Goal: Complete application form

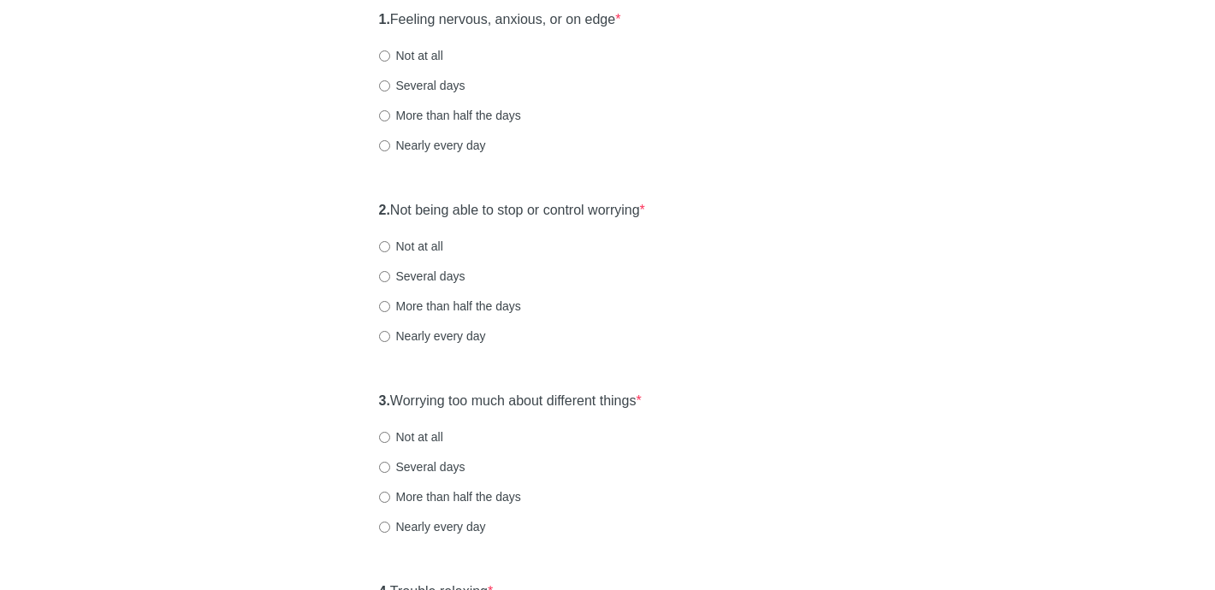
scroll to position [215, 0]
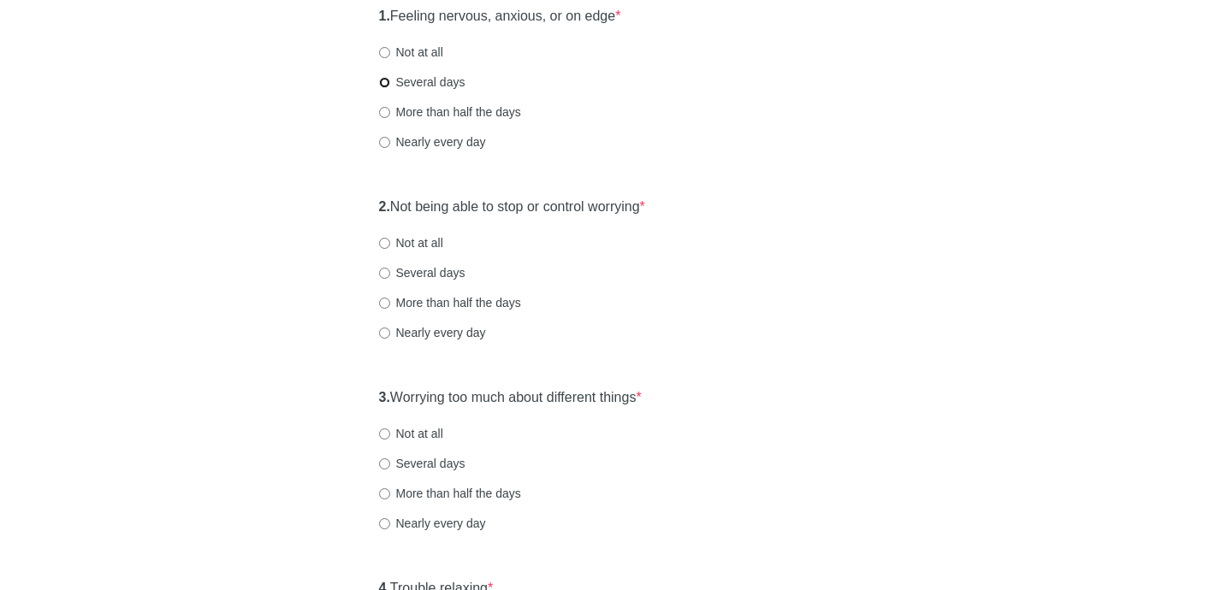
click at [380, 84] on input "Several days" at bounding box center [384, 82] width 11 height 11
radio input "true"
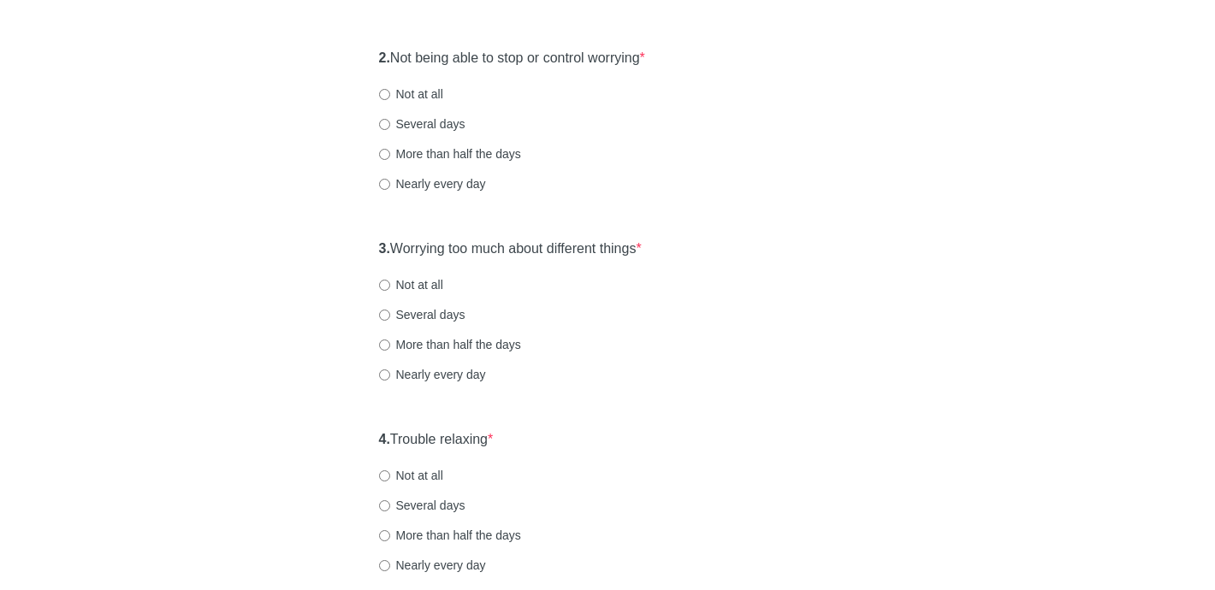
scroll to position [361, 0]
click at [384, 154] on input "More than half the days" at bounding box center [384, 156] width 11 height 11
radio input "true"
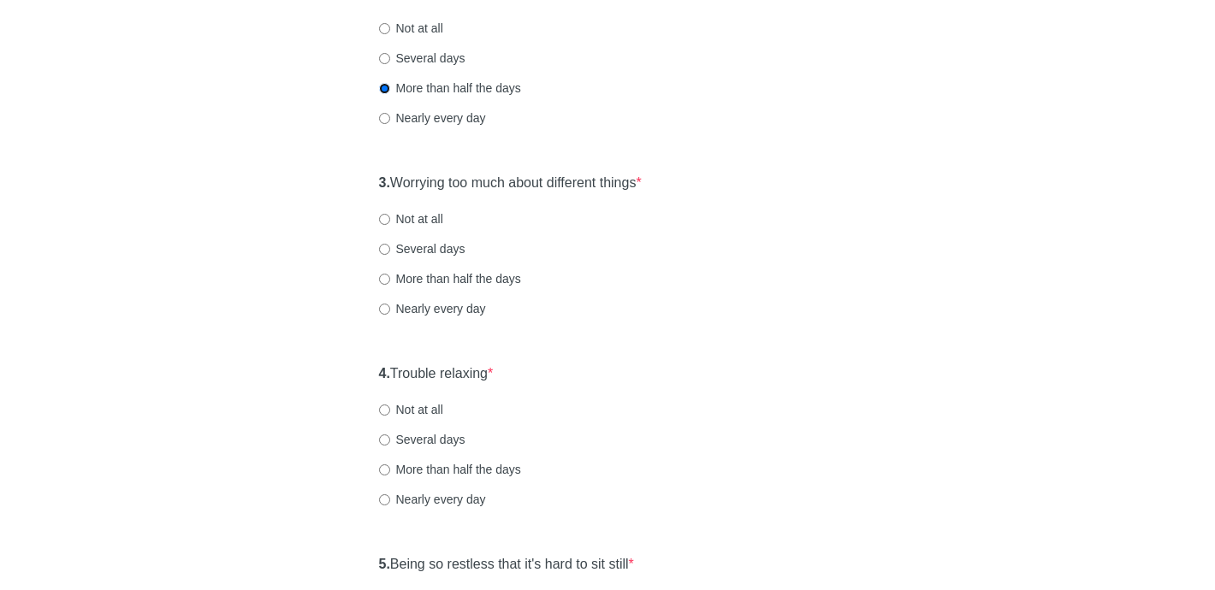
scroll to position [564, 0]
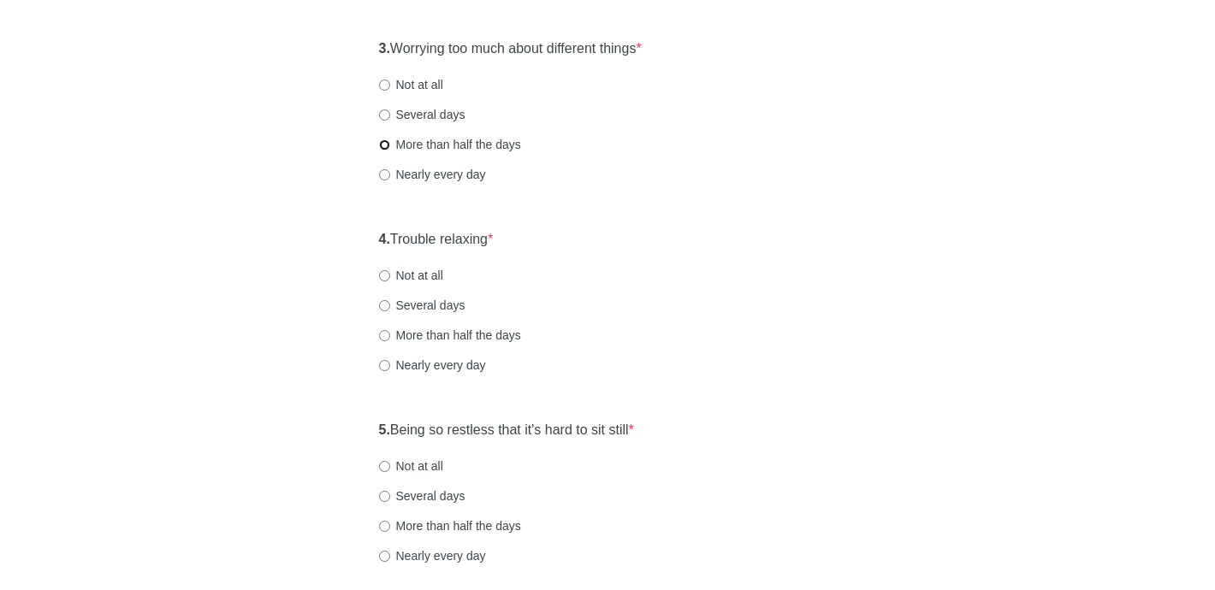
click at [386, 147] on input "More than half the days" at bounding box center [384, 144] width 11 height 11
radio input "true"
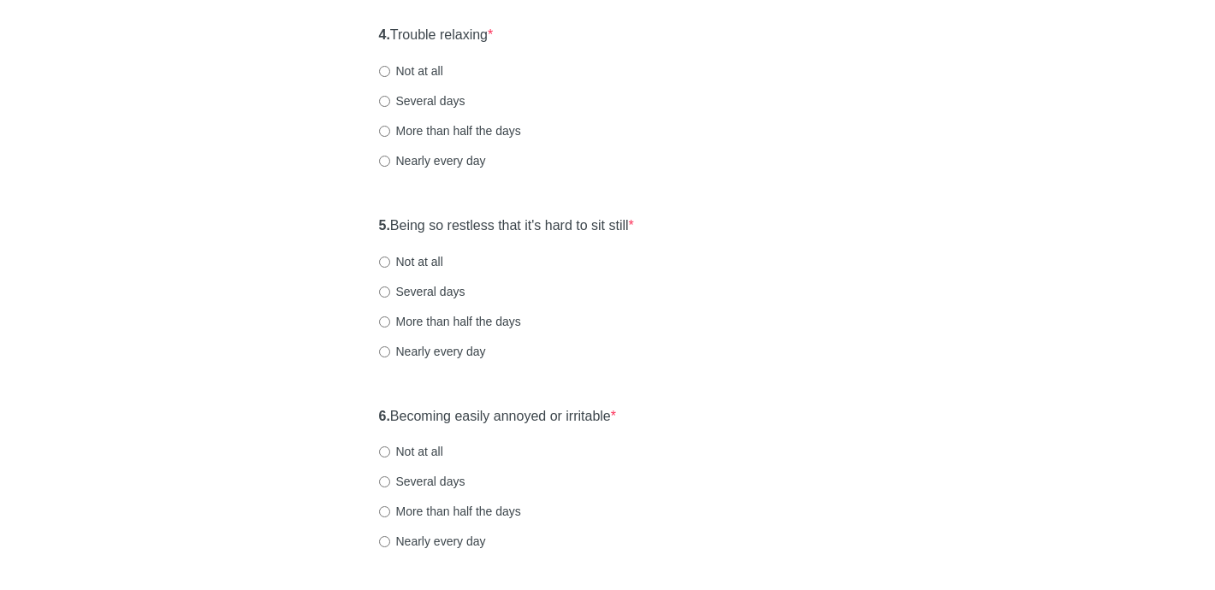
scroll to position [773, 0]
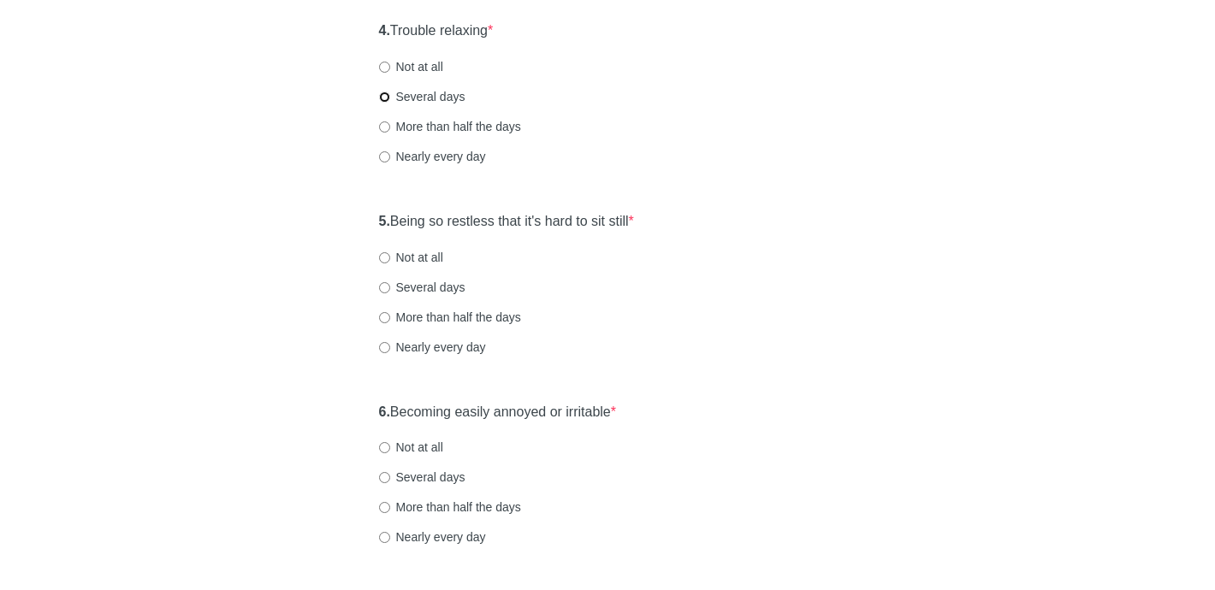
click at [384, 94] on input "Several days" at bounding box center [384, 97] width 11 height 11
radio input "true"
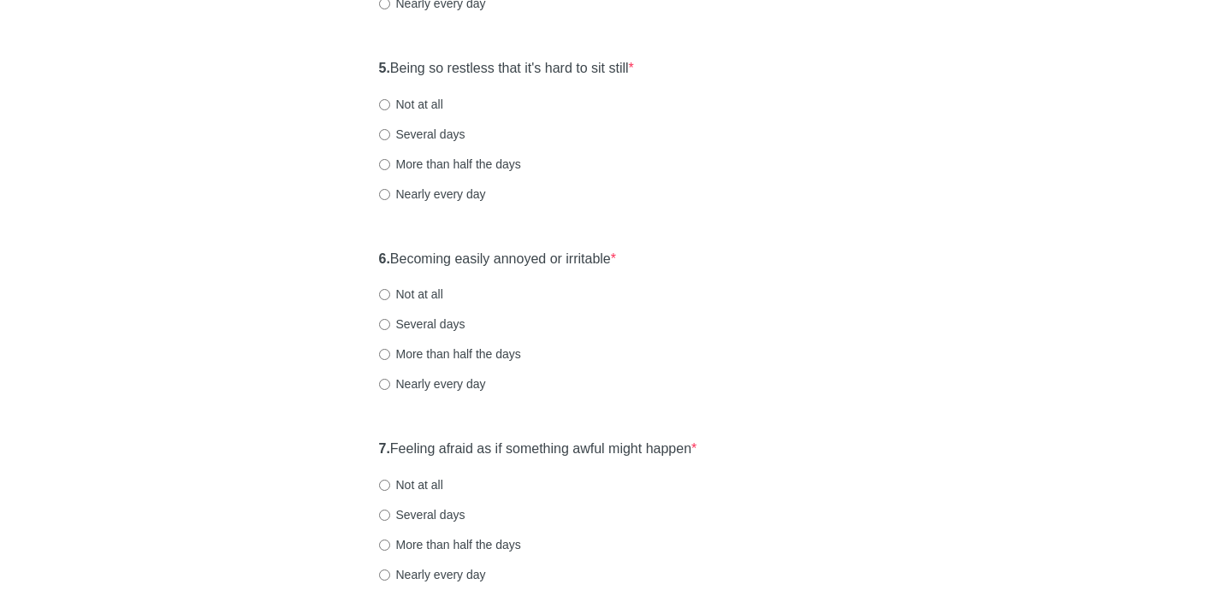
scroll to position [948, 0]
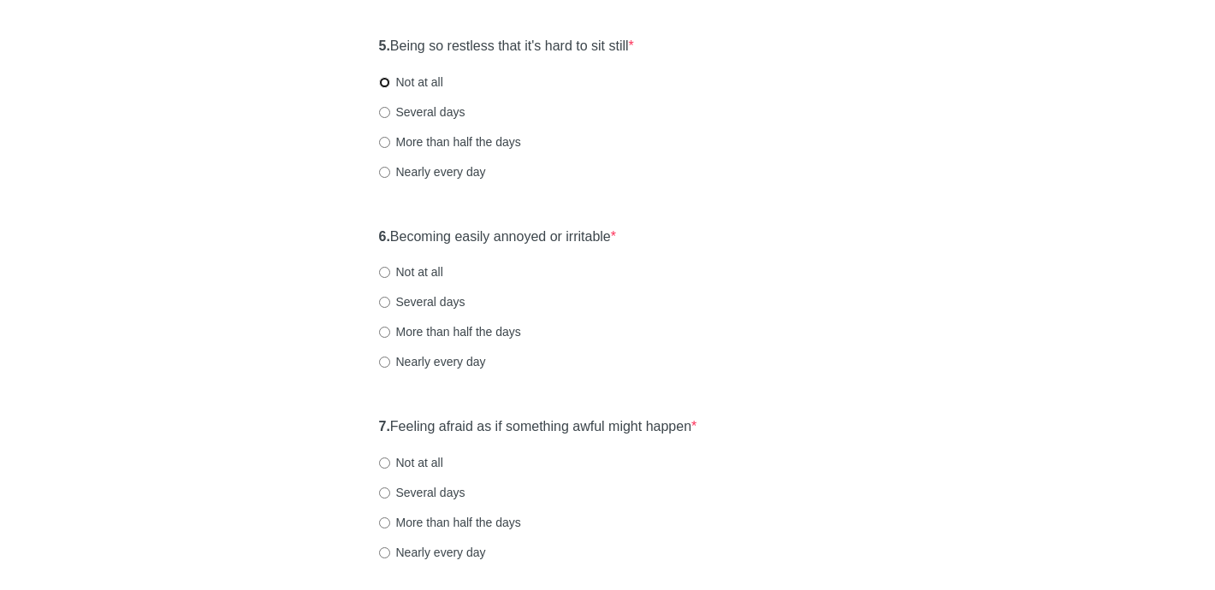
click at [386, 81] on input "Not at all" at bounding box center [384, 82] width 11 height 11
radio input "true"
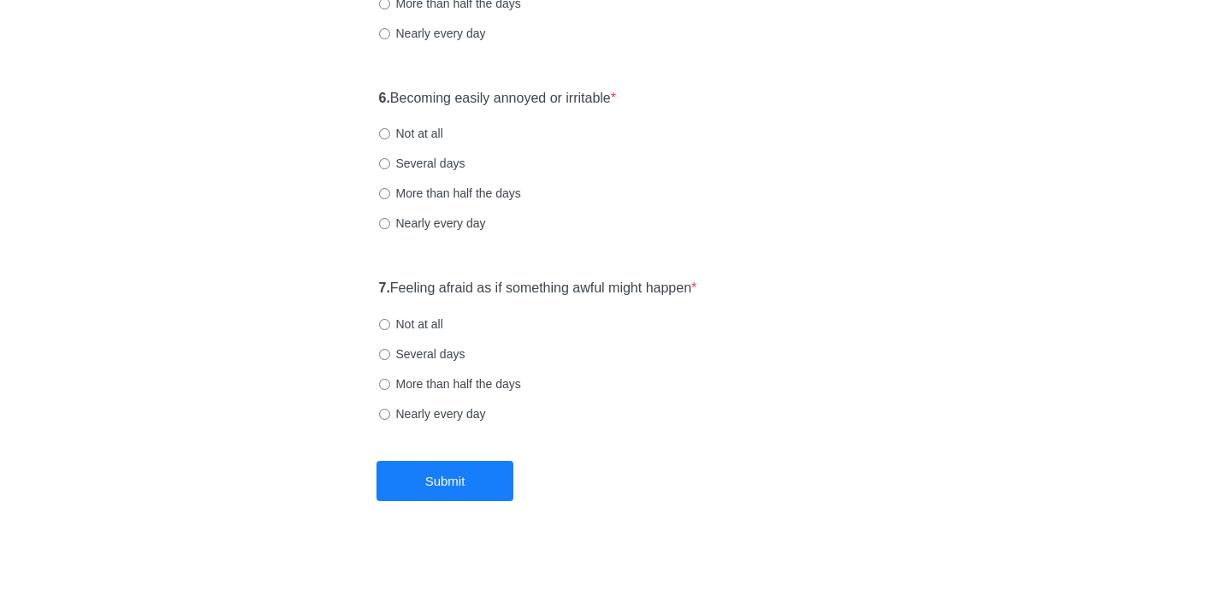
scroll to position [1101, 0]
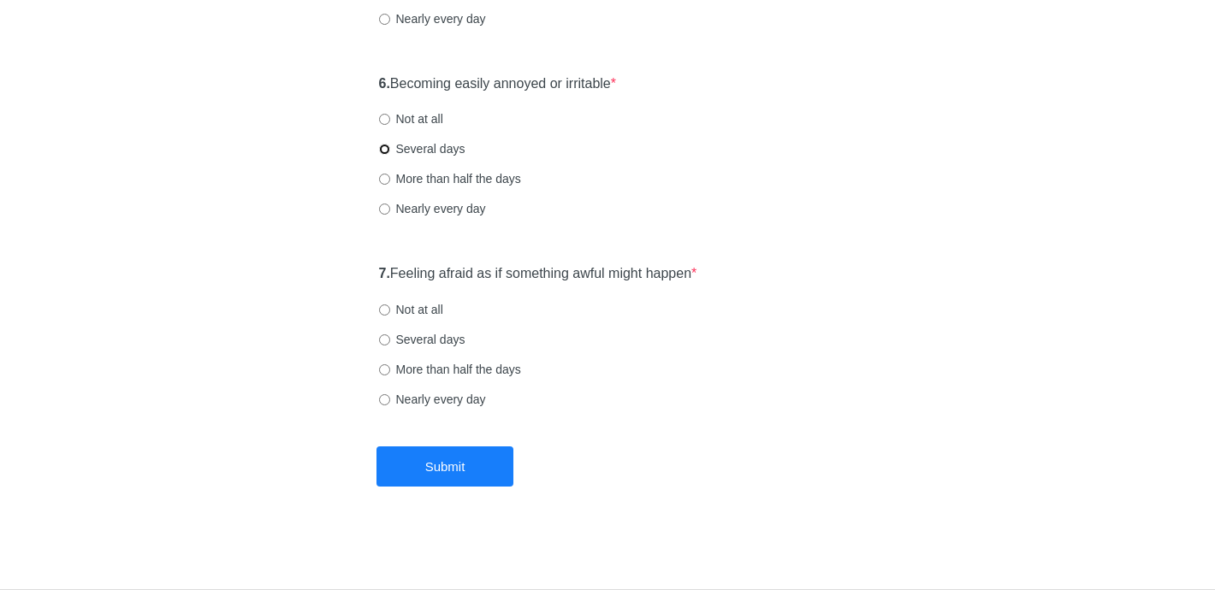
click at [384, 150] on input "Several days" at bounding box center [384, 149] width 11 height 11
radio input "true"
click at [383, 311] on input "Not at all" at bounding box center [384, 310] width 11 height 11
radio input "true"
click at [443, 470] on button "Submit" at bounding box center [445, 467] width 137 height 40
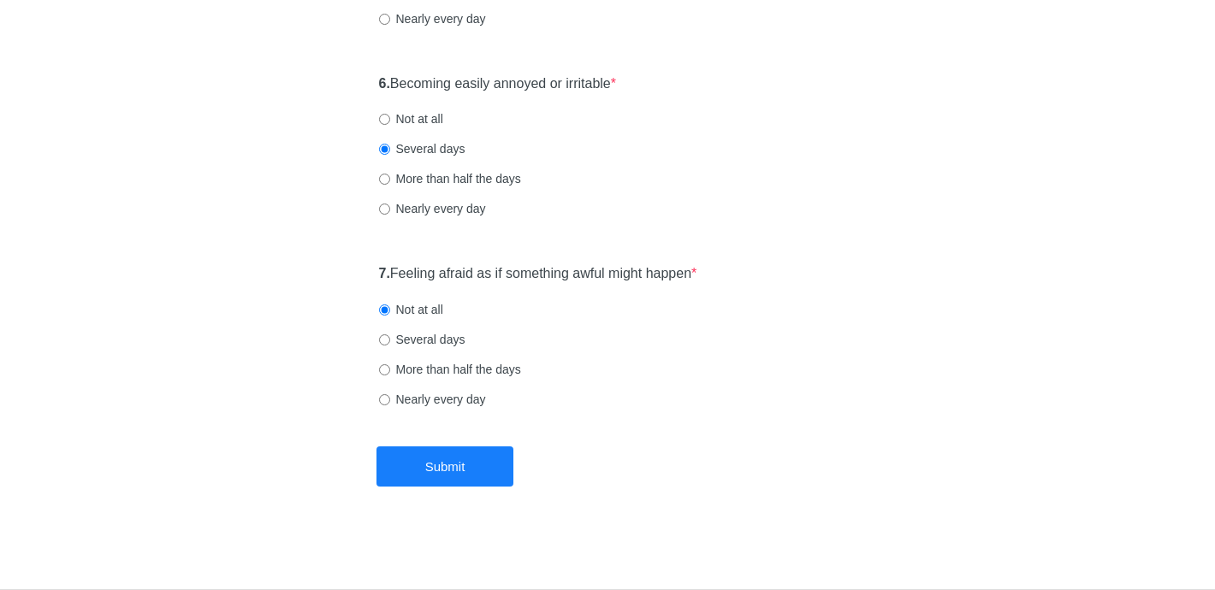
scroll to position [0, 0]
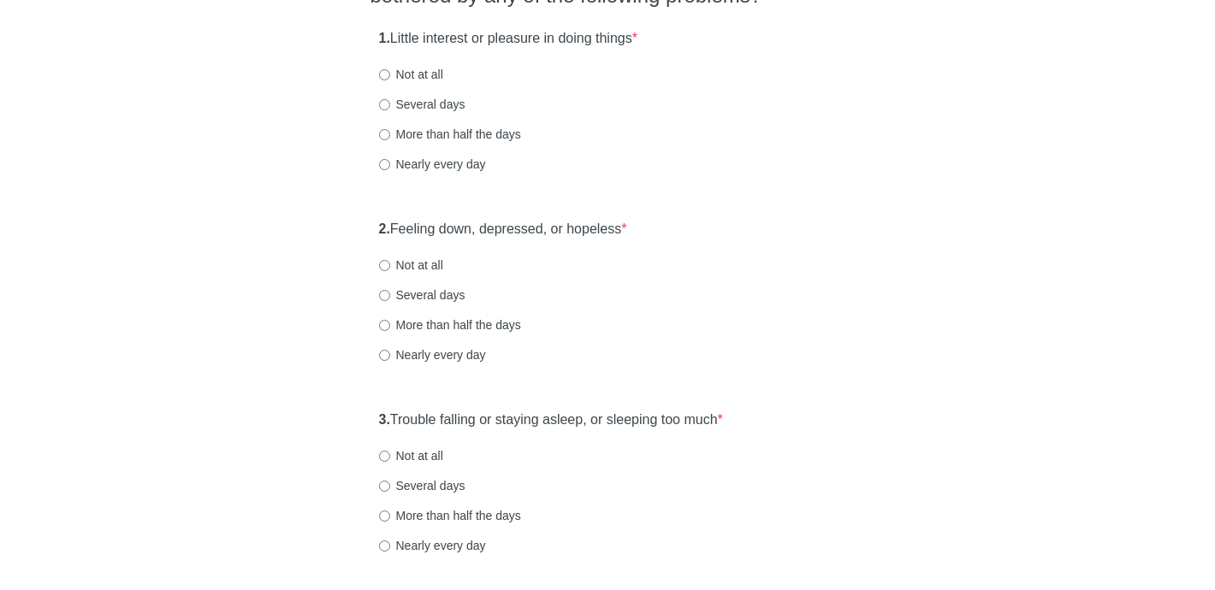
scroll to position [205, 0]
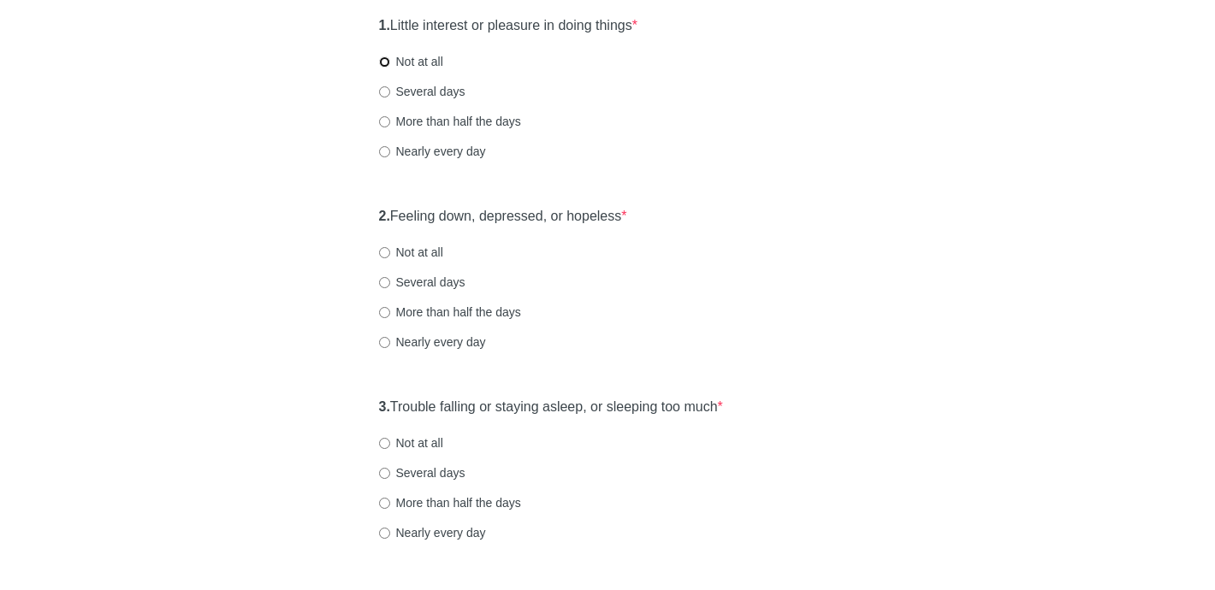
click at [385, 63] on input "Not at all" at bounding box center [384, 61] width 11 height 11
radio input "true"
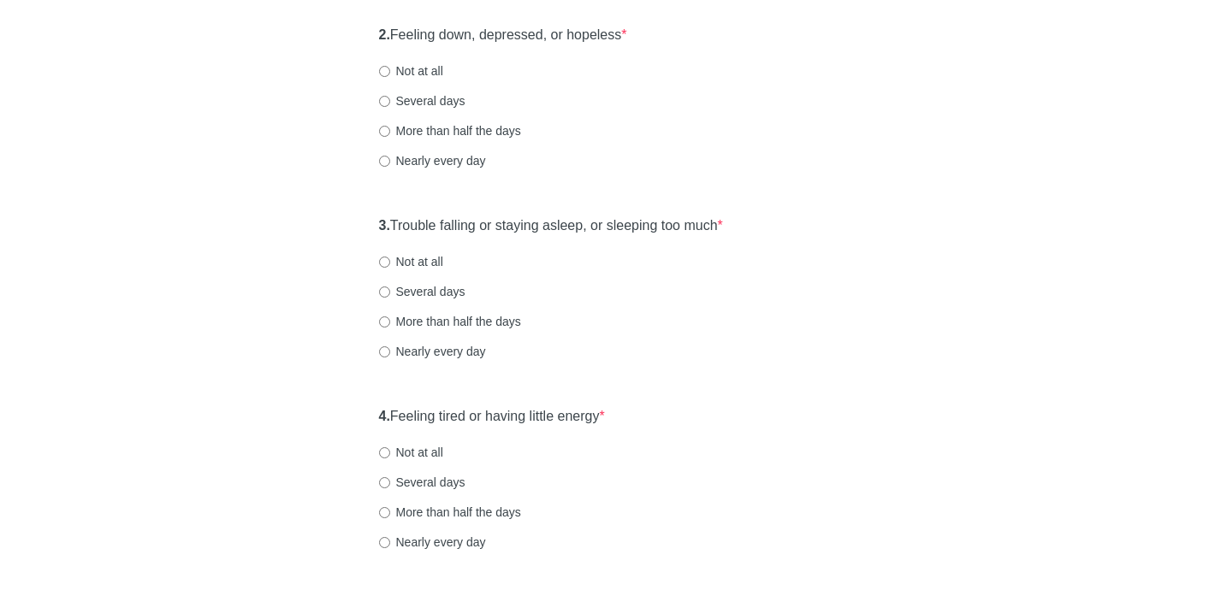
scroll to position [397, 0]
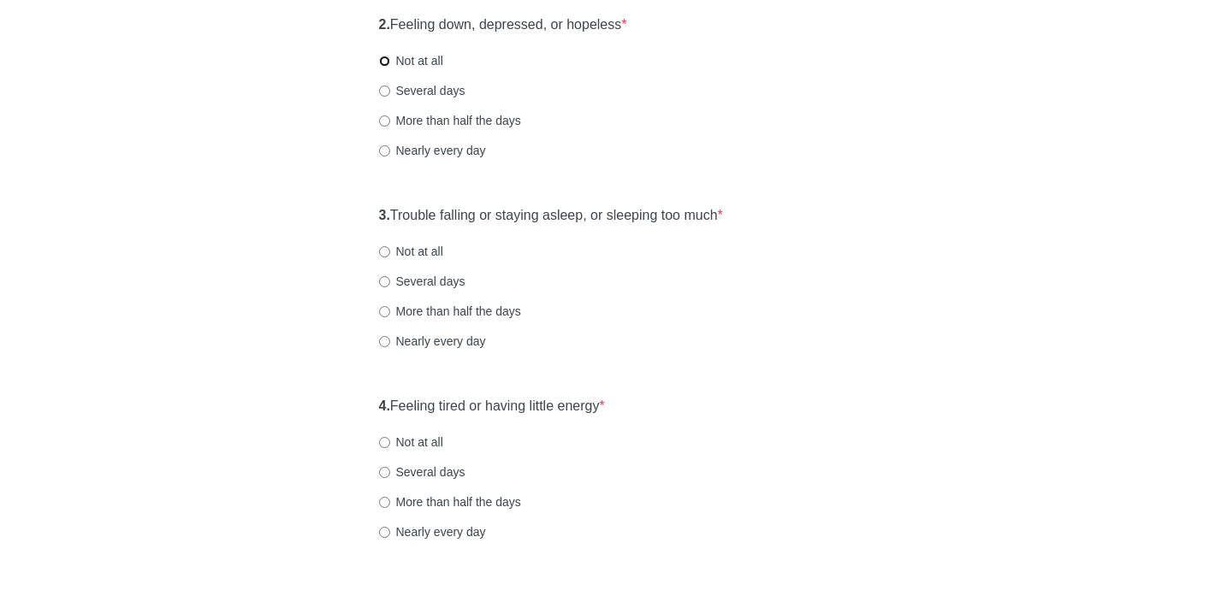
click at [387, 60] on input "Not at all" at bounding box center [384, 61] width 11 height 11
radio input "true"
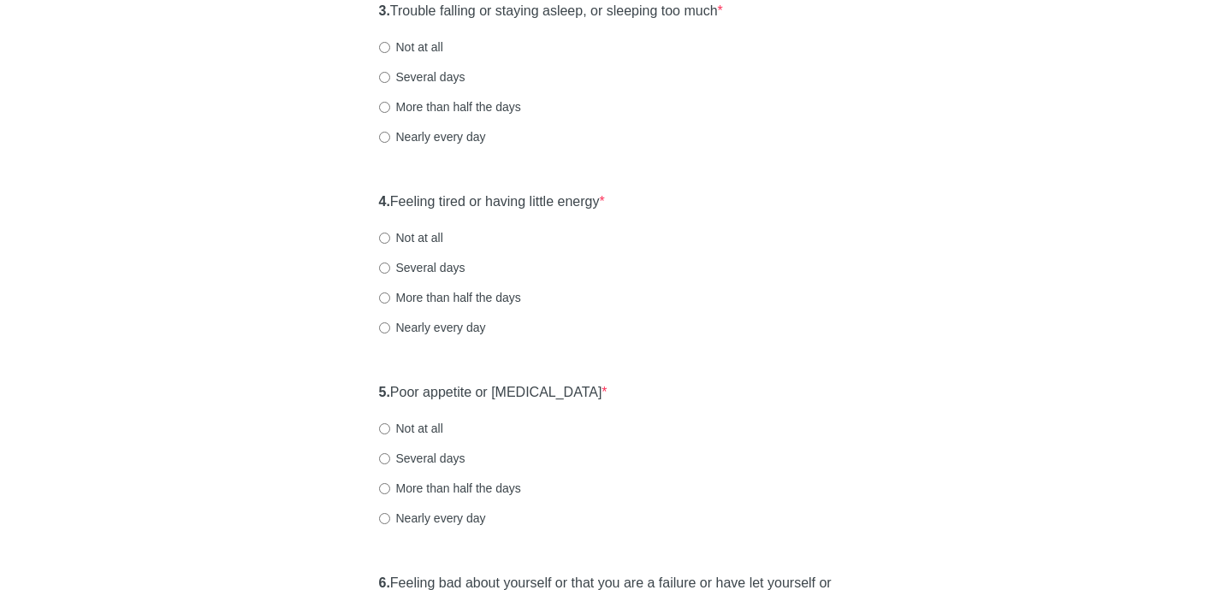
scroll to position [605, 0]
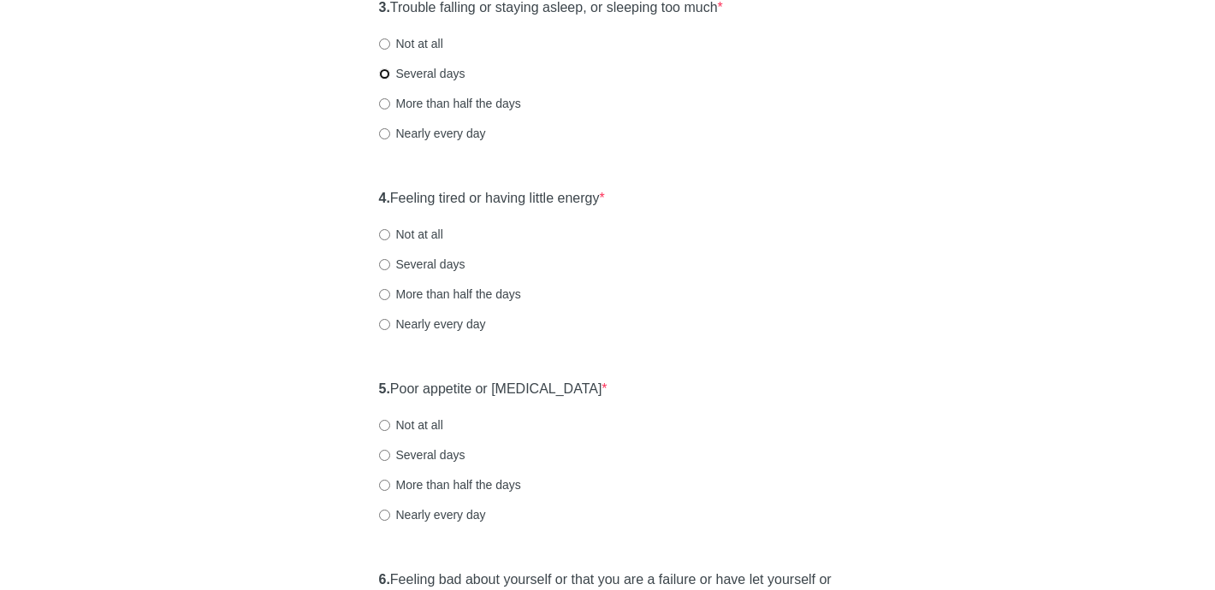
click at [384, 75] on input "Several days" at bounding box center [384, 73] width 11 height 11
radio input "true"
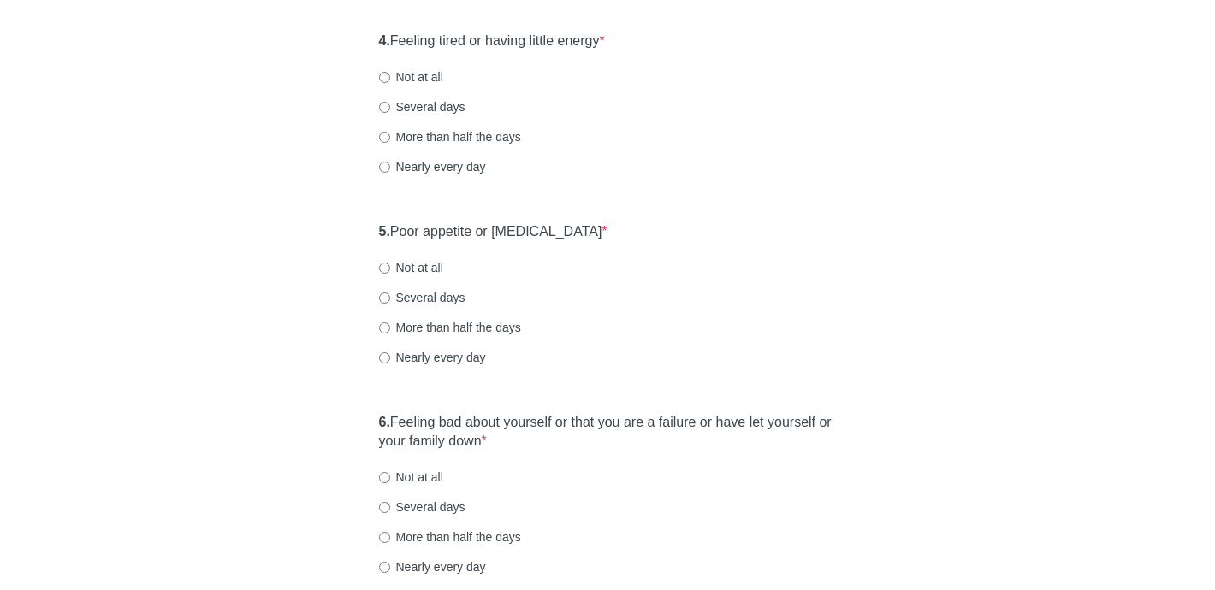
scroll to position [763, 0]
click at [388, 107] on input "Several days" at bounding box center [384, 106] width 11 height 11
radio input "true"
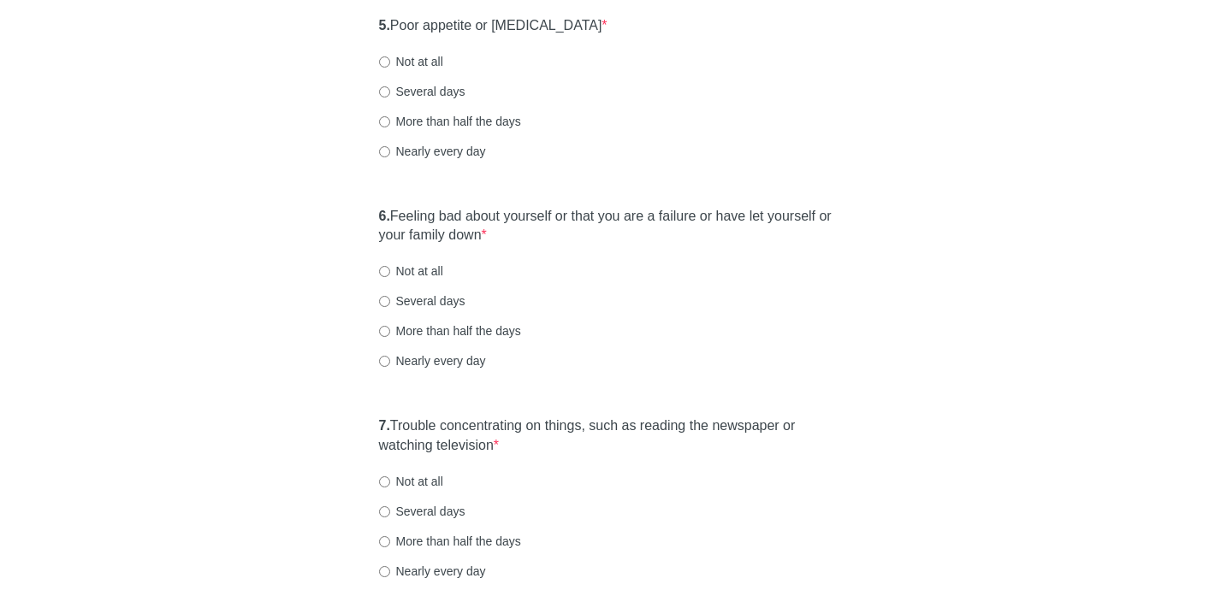
scroll to position [972, 0]
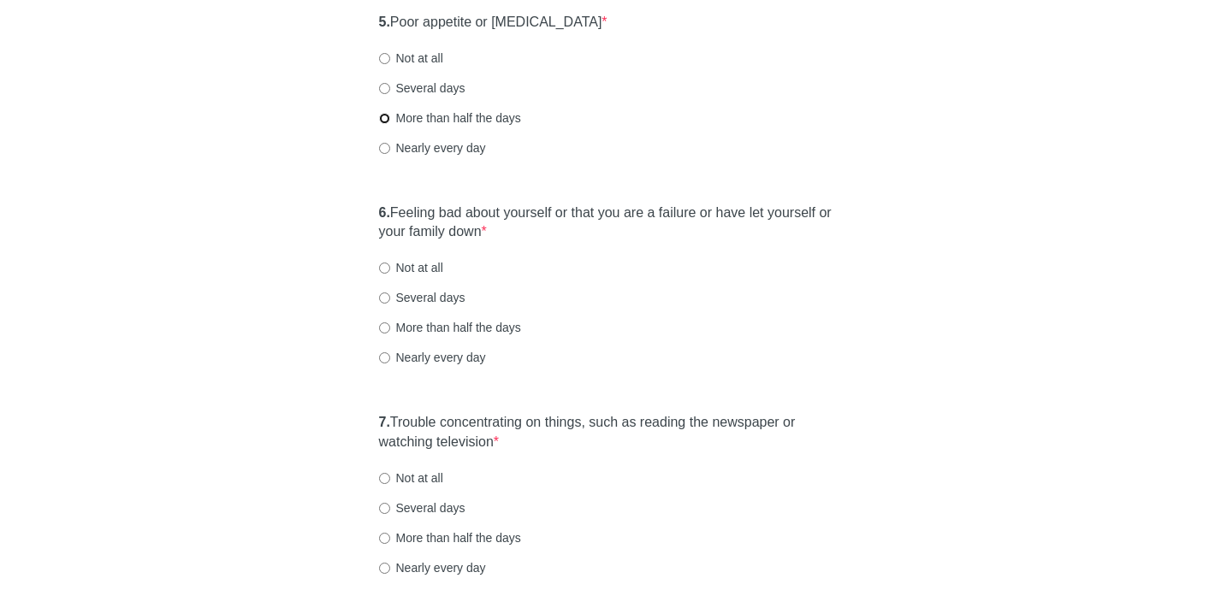
click at [384, 119] on input "More than half the days" at bounding box center [384, 118] width 11 height 11
radio input "true"
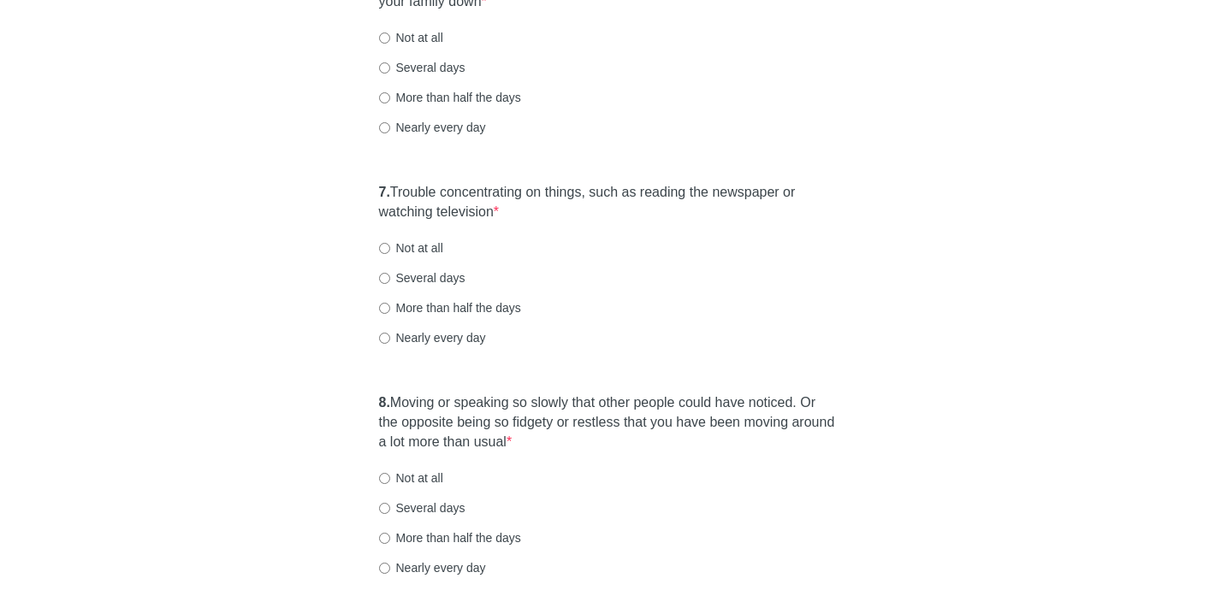
scroll to position [1203, 0]
click at [388, 34] on input "Not at all" at bounding box center [384, 37] width 11 height 11
radio input "true"
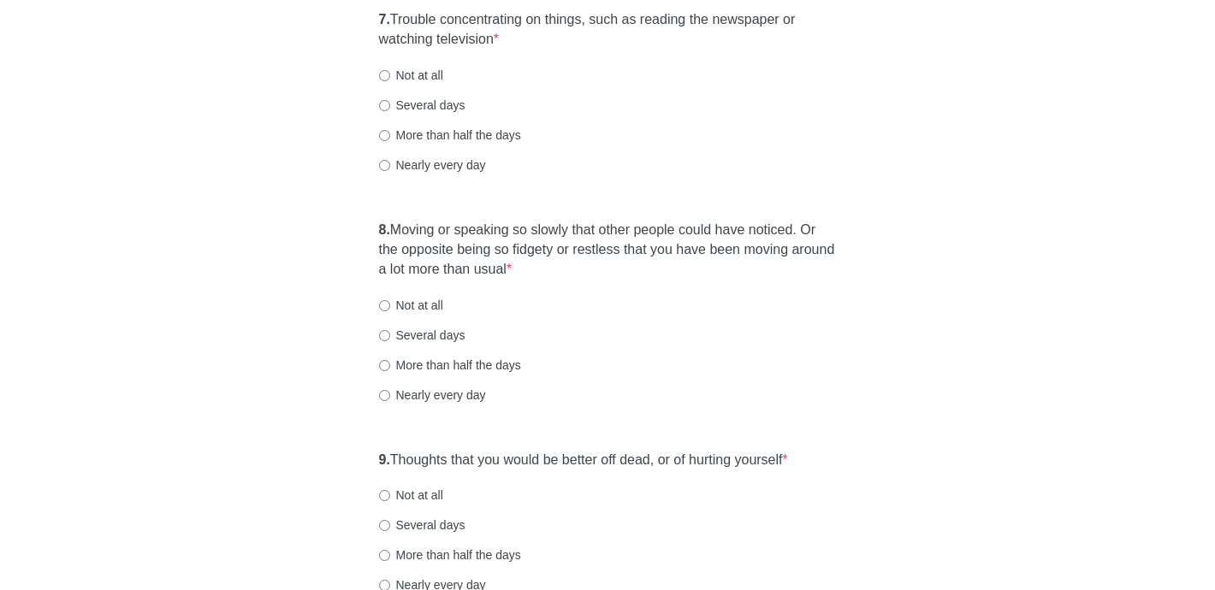
scroll to position [1376, 0]
click at [385, 74] on input "Not at all" at bounding box center [384, 74] width 11 height 11
radio input "true"
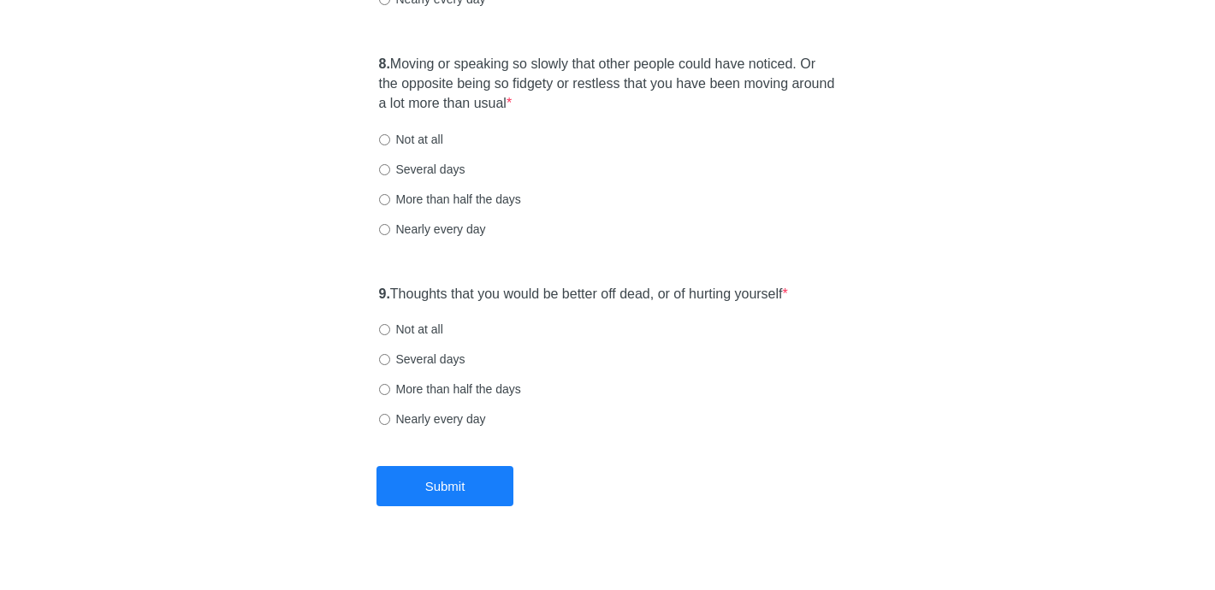
scroll to position [1555, 0]
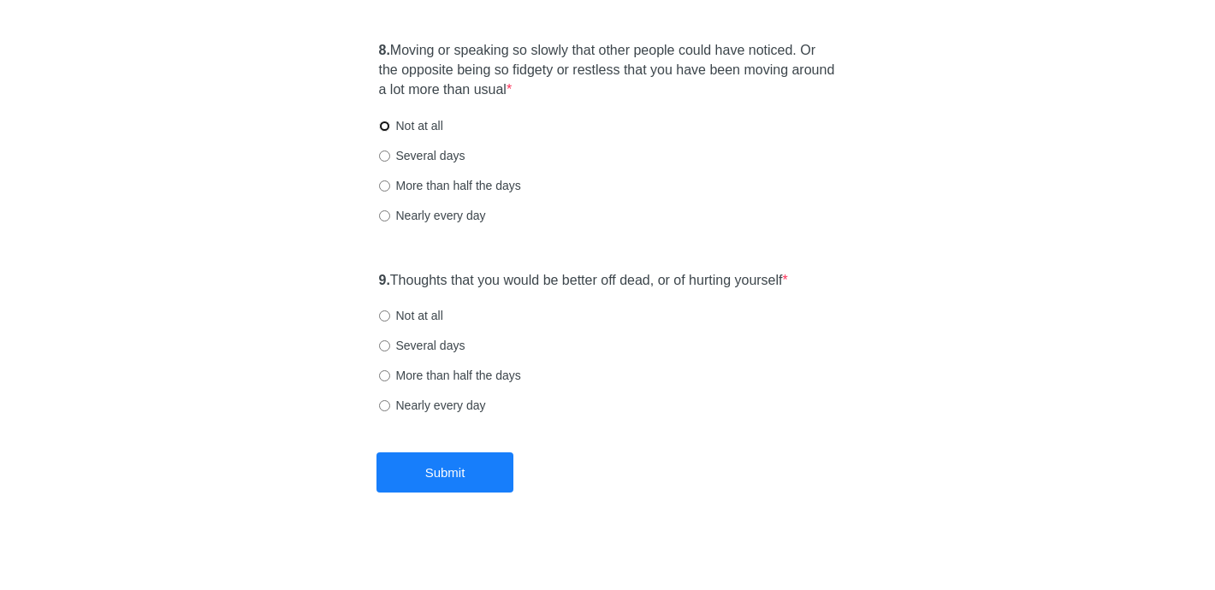
click at [384, 125] on input "Not at all" at bounding box center [384, 126] width 11 height 11
radio input "true"
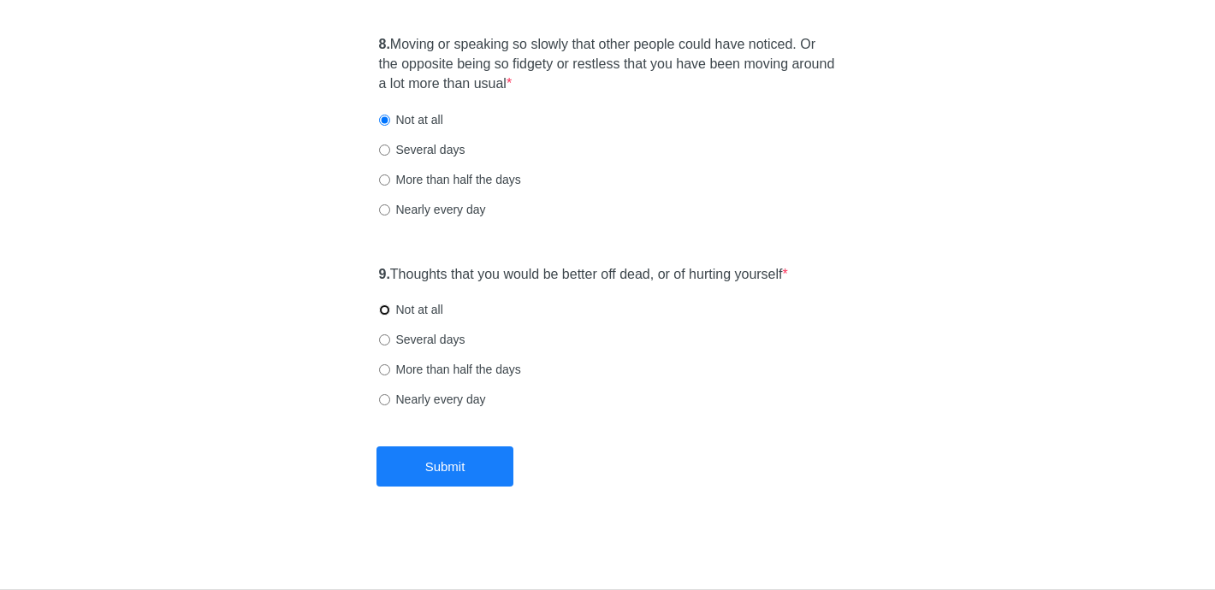
click at [383, 308] on input "Not at all" at bounding box center [384, 310] width 11 height 11
radio input "true"
click at [466, 472] on button "Submit" at bounding box center [445, 467] width 137 height 40
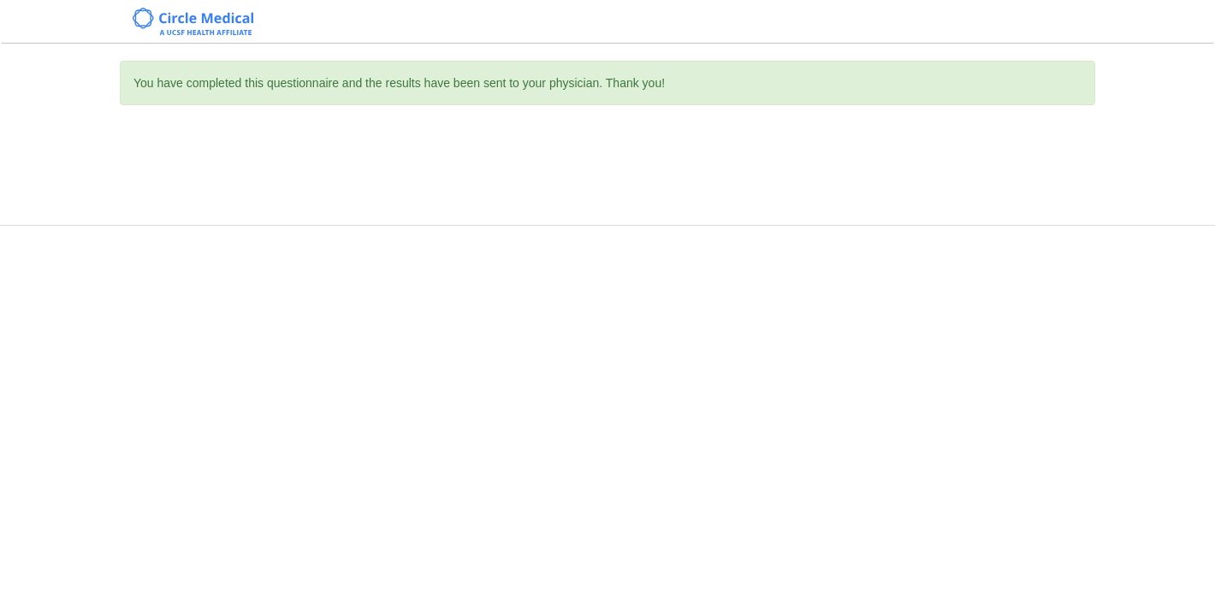
scroll to position [0, 0]
